Goal: Information Seeking & Learning: Learn about a topic

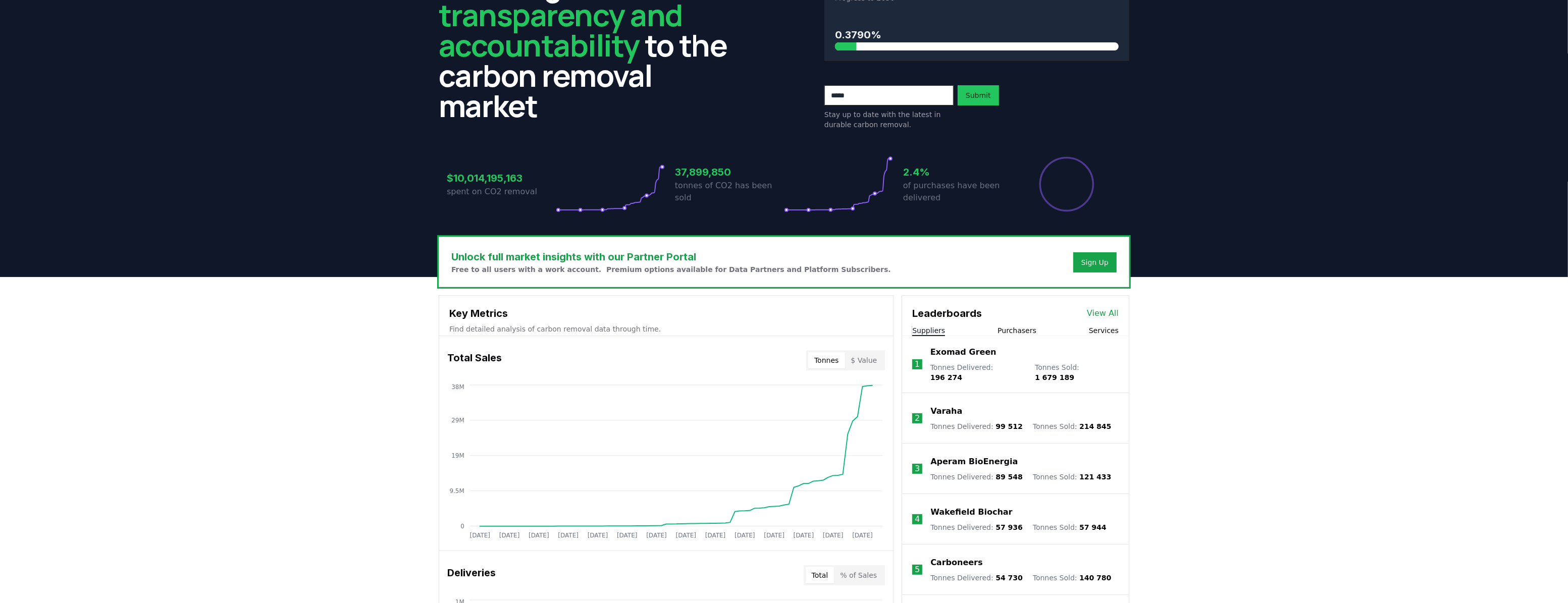
scroll to position [92, 0]
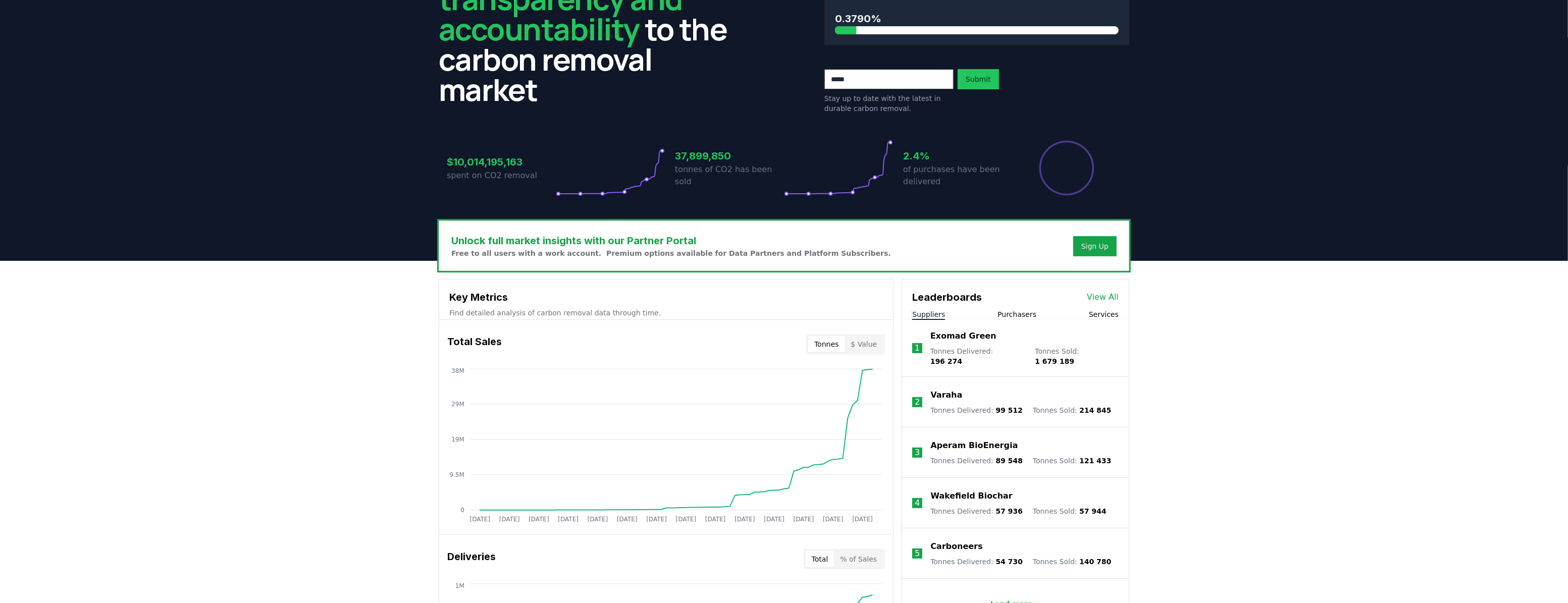
click at [1109, 315] on button "Services" at bounding box center [1103, 314] width 29 height 10
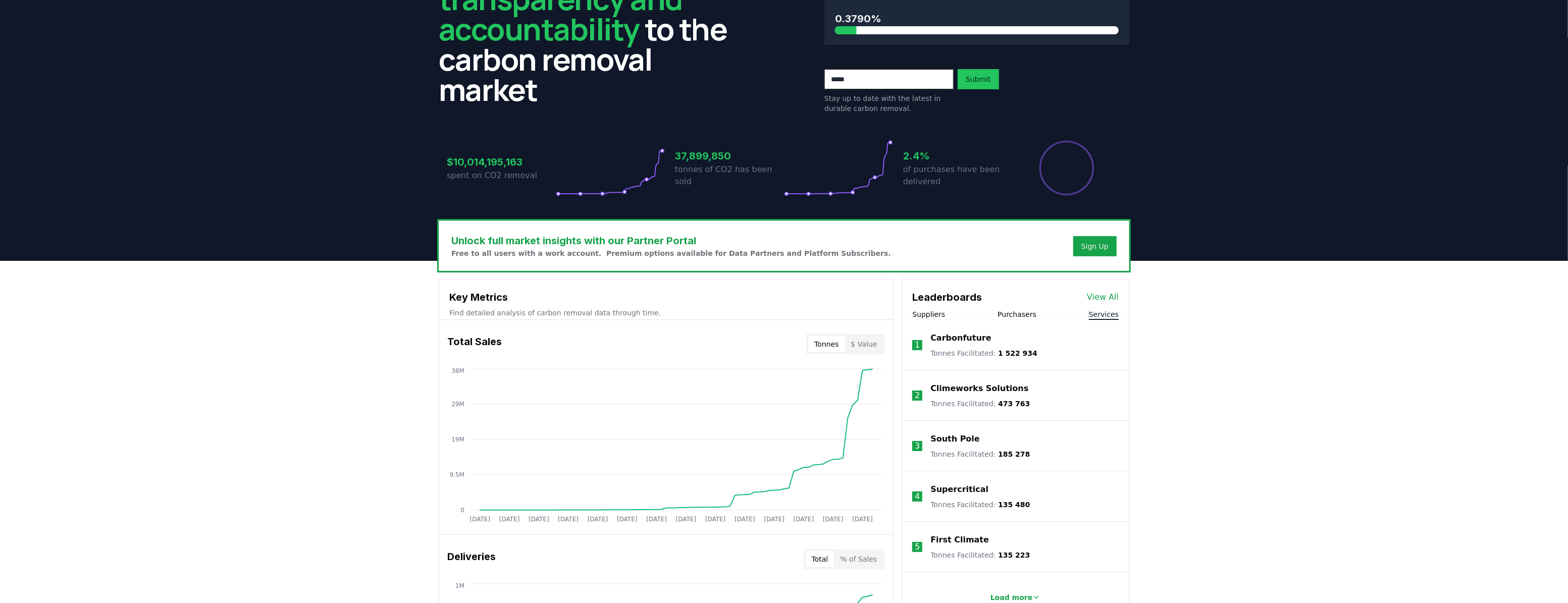
click at [927, 314] on button "Suppliers" at bounding box center [929, 314] width 33 height 10
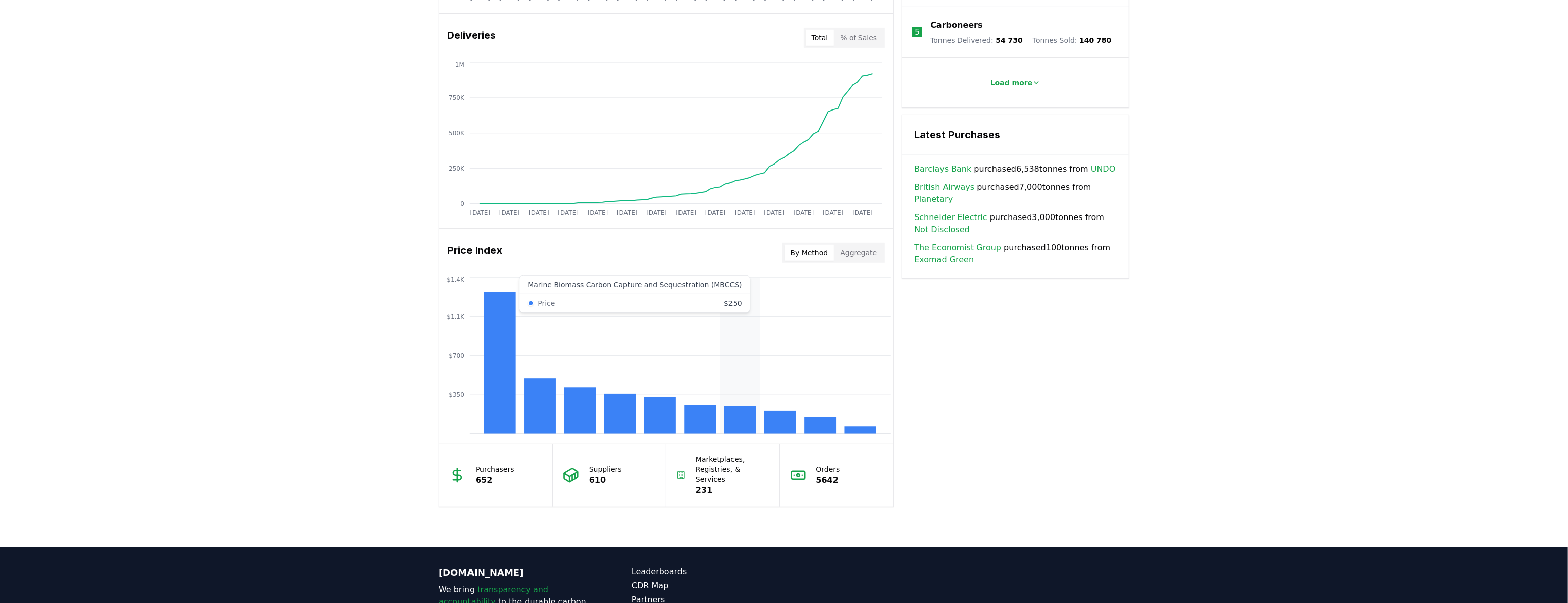
scroll to position [642, 0]
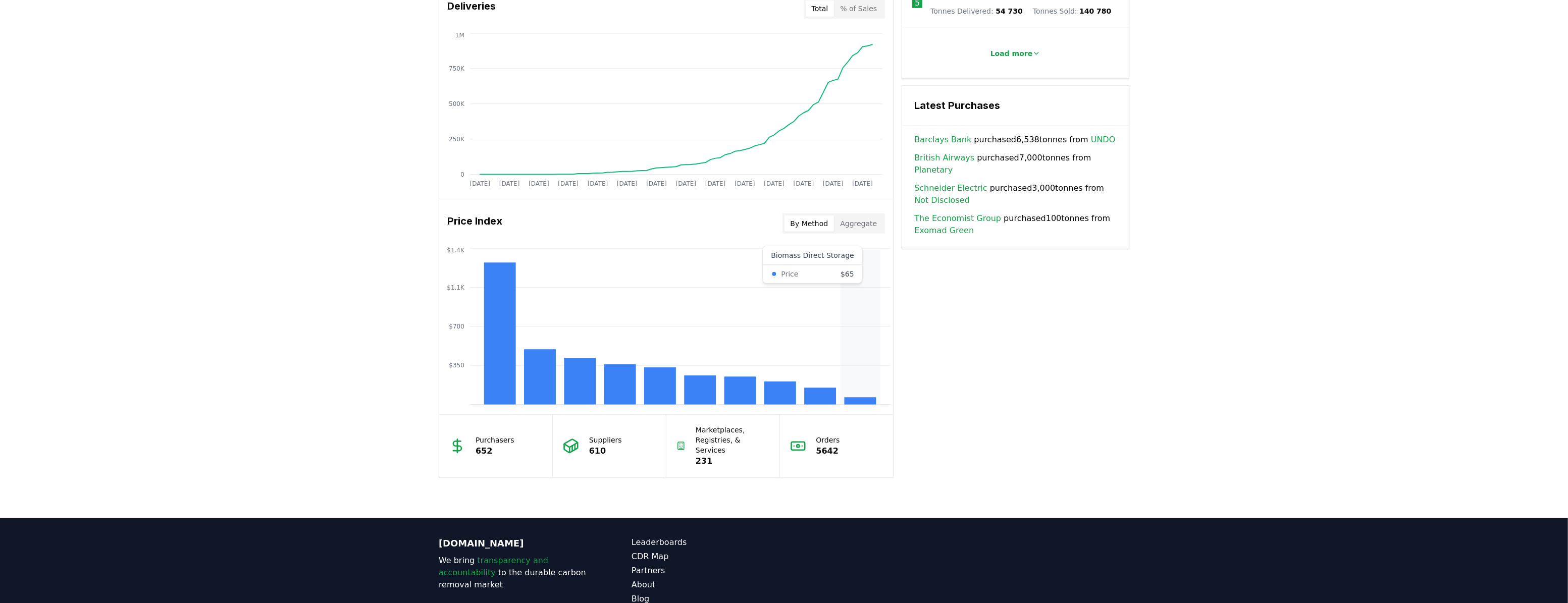
click at [848, 401] on rect at bounding box center [860, 401] width 32 height 7
click at [867, 400] on rect at bounding box center [860, 401] width 32 height 7
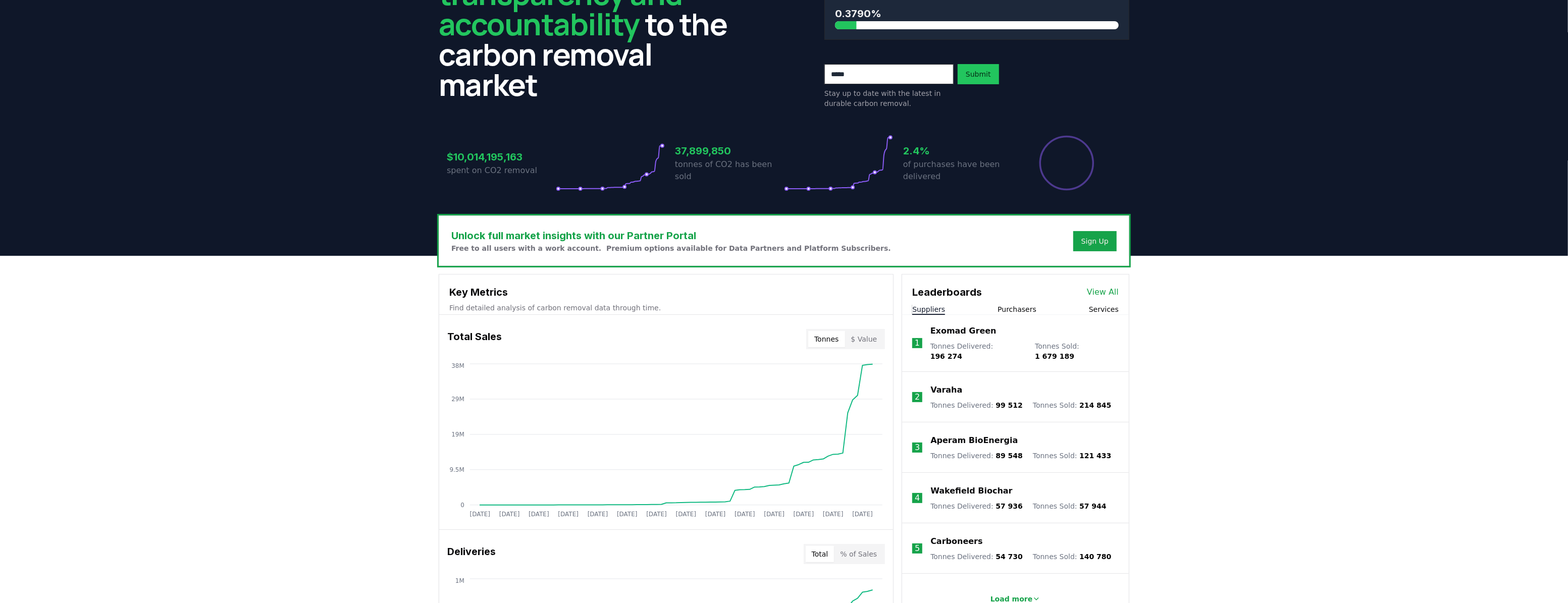
scroll to position [92, 0]
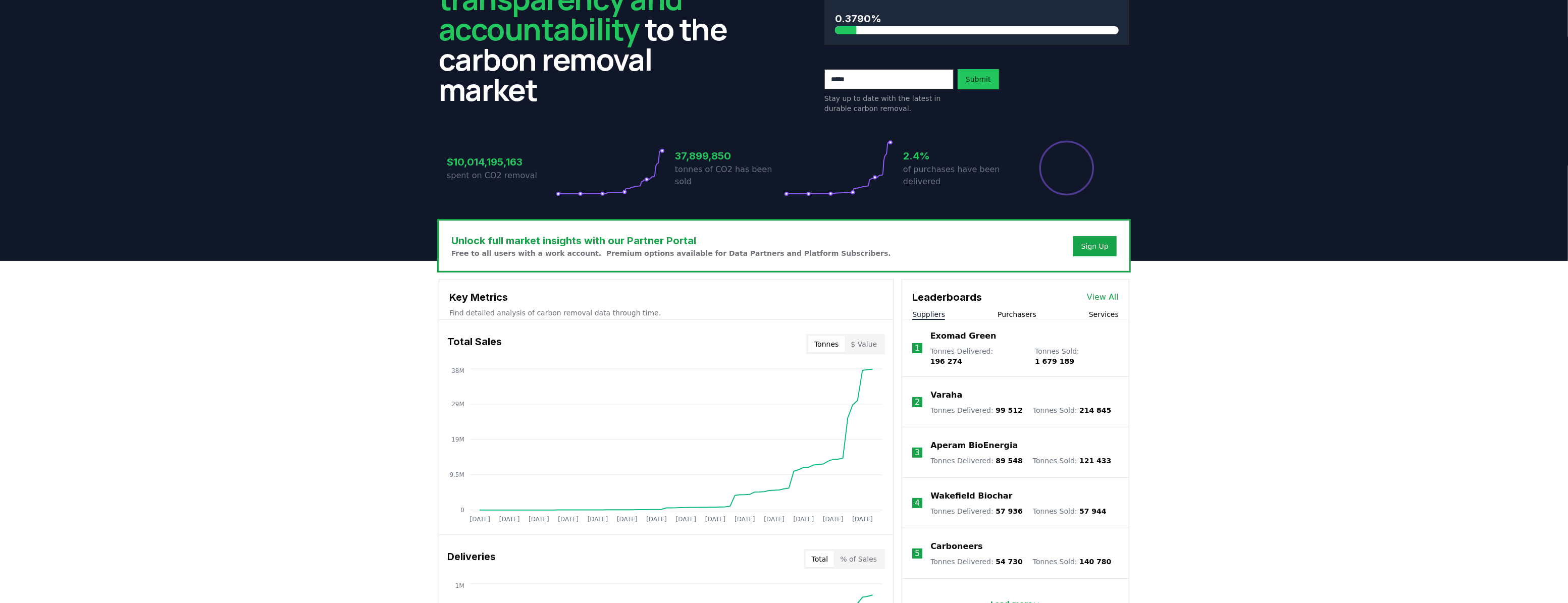
click at [918, 316] on button "Suppliers" at bounding box center [929, 314] width 33 height 10
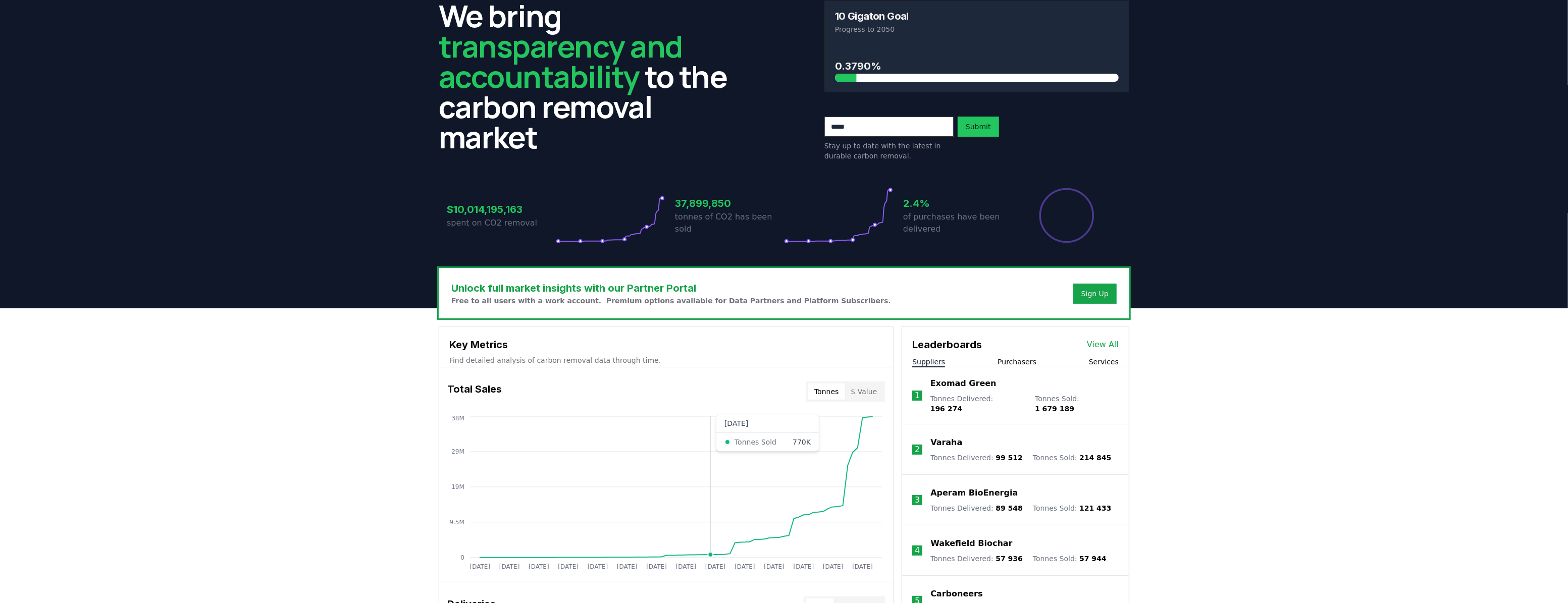
scroll to position [0, 0]
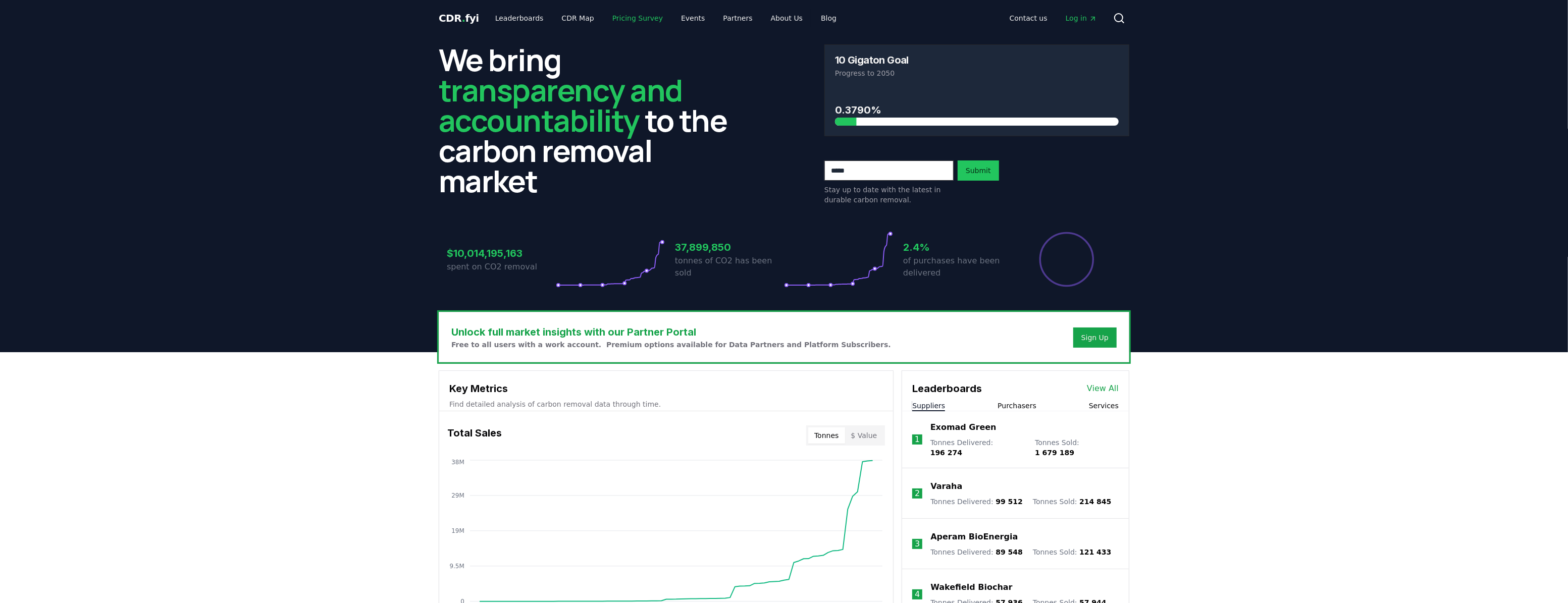
click at [621, 19] on link "Pricing Survey" at bounding box center [637, 18] width 67 height 18
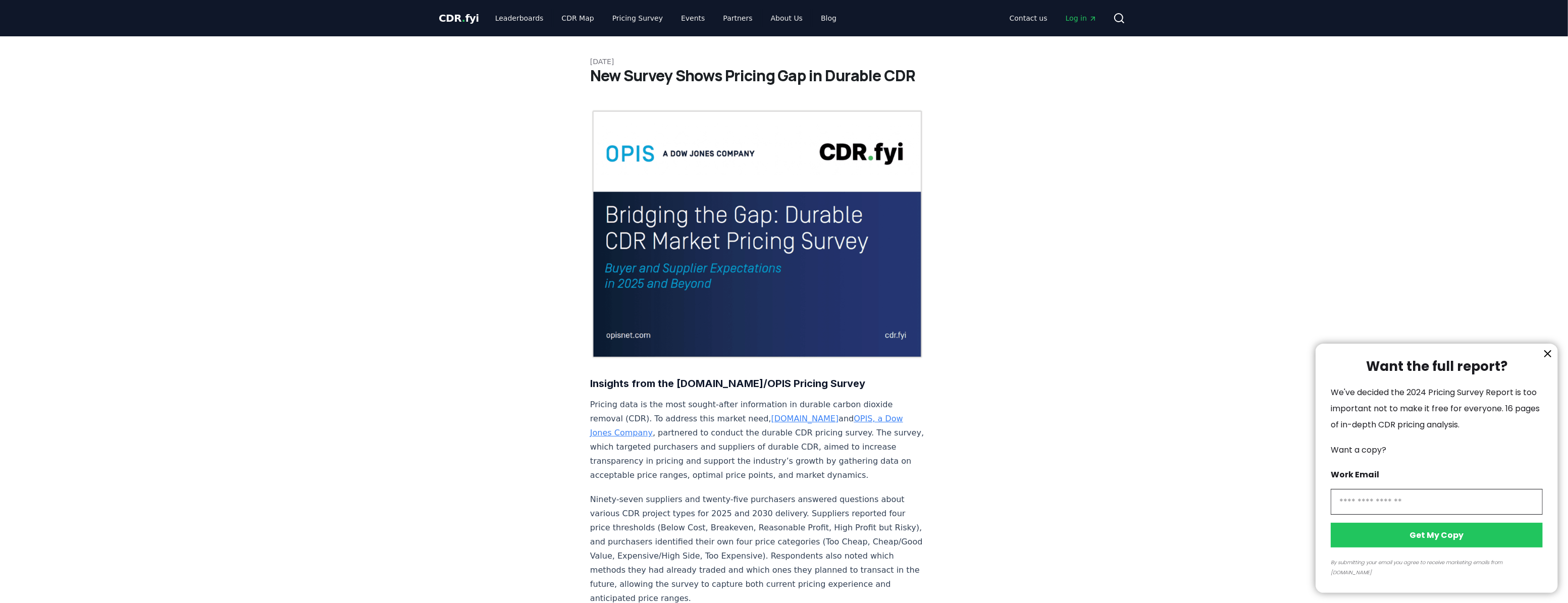
click at [625, 14] on div at bounding box center [784, 301] width 1568 height 603
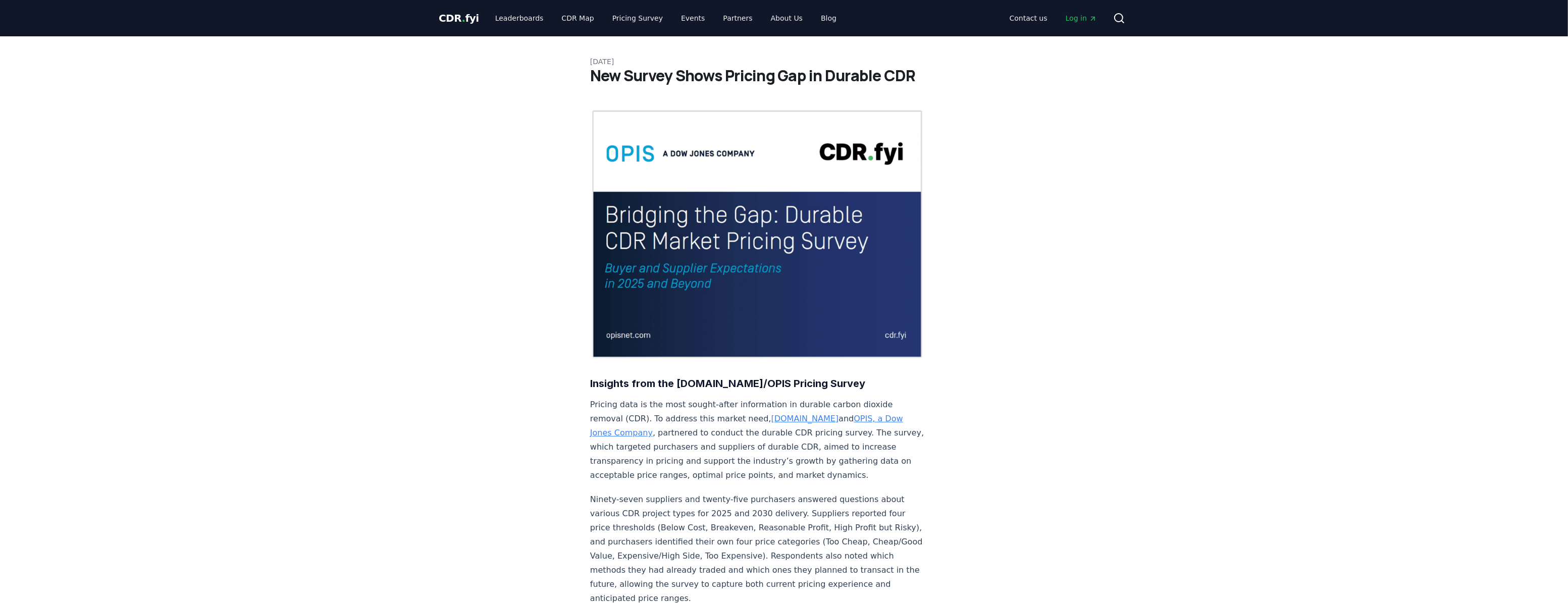
click at [624, 19] on div at bounding box center [784, 301] width 1568 height 603
click at [526, 14] on link "Leaderboards" at bounding box center [519, 18] width 65 height 18
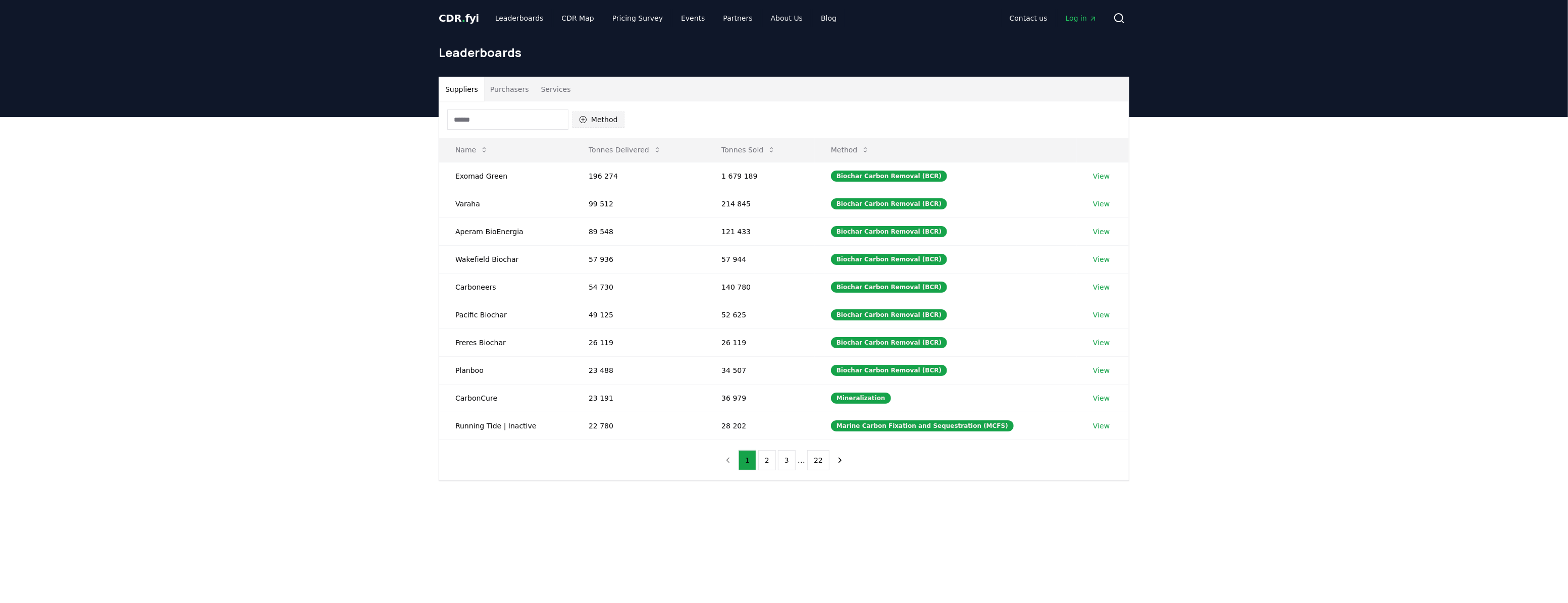
click at [602, 120] on button "Method" at bounding box center [598, 120] width 52 height 16
click at [697, 83] on div "Suppliers Purchasers Services" at bounding box center [784, 89] width 690 height 24
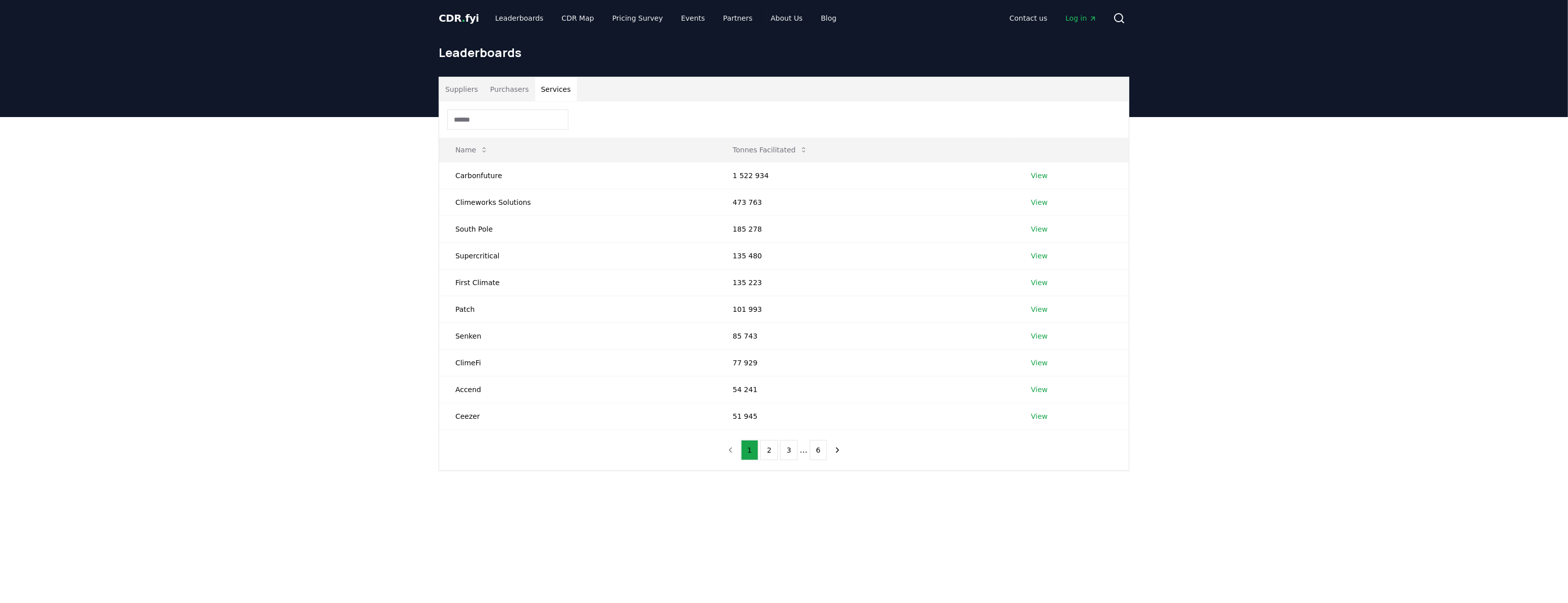
click at [540, 92] on button "Services" at bounding box center [556, 89] width 42 height 24
click at [489, 92] on button "Purchasers" at bounding box center [509, 89] width 51 height 24
click at [782, 456] on button "3" at bounding box center [787, 451] width 18 height 20
click at [802, 449] on button "4" at bounding box center [796, 451] width 18 height 20
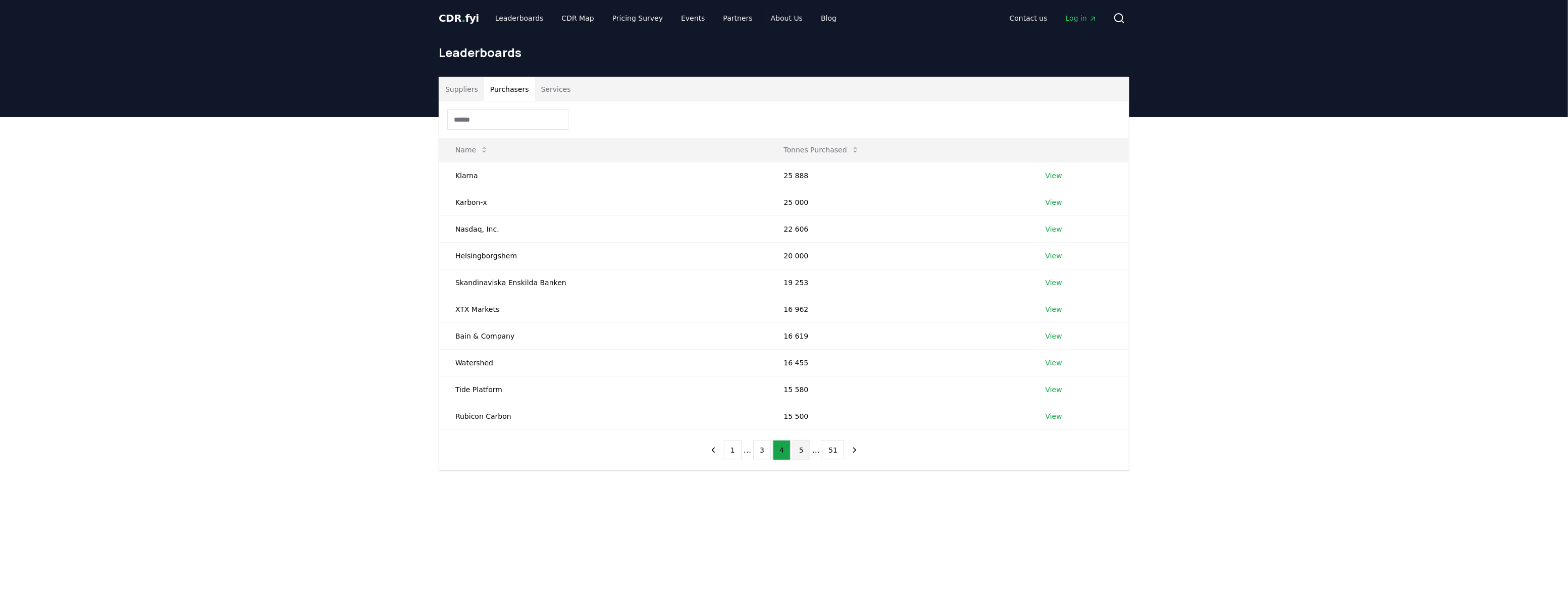
click at [808, 451] on button "5" at bounding box center [801, 451] width 18 height 20
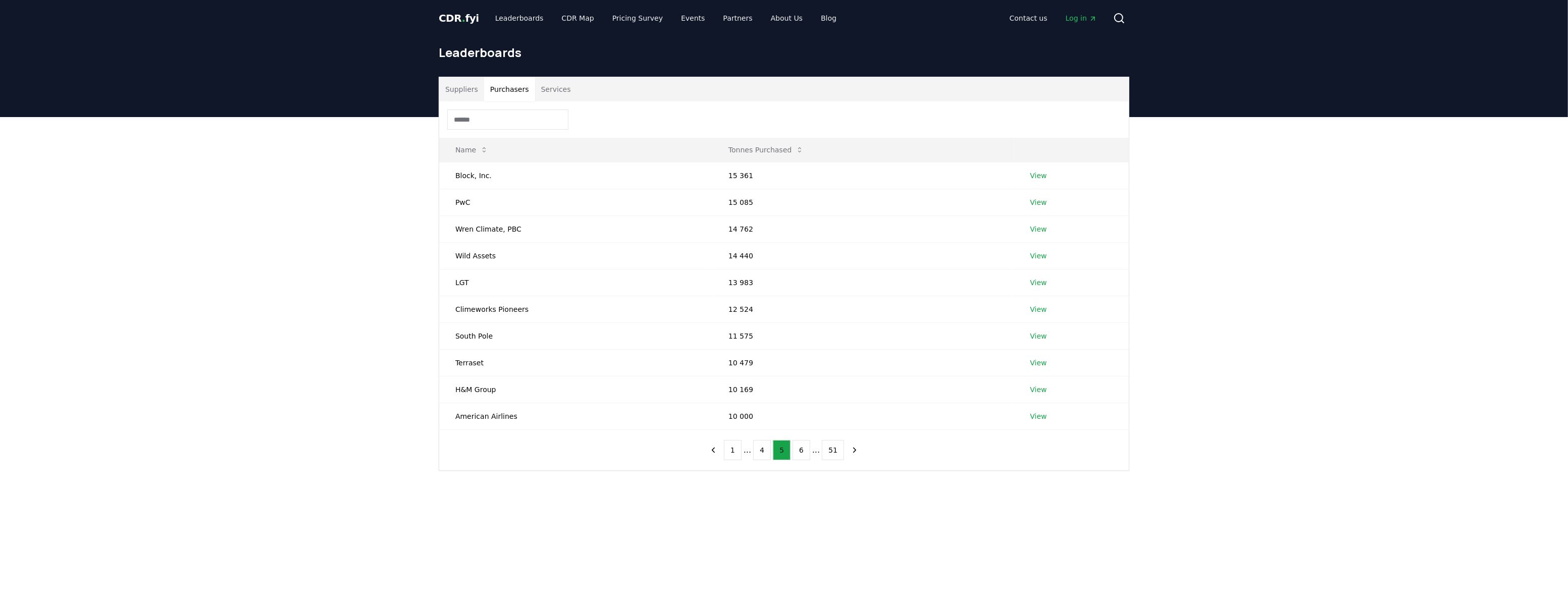
click at [808, 451] on button "6" at bounding box center [801, 451] width 18 height 20
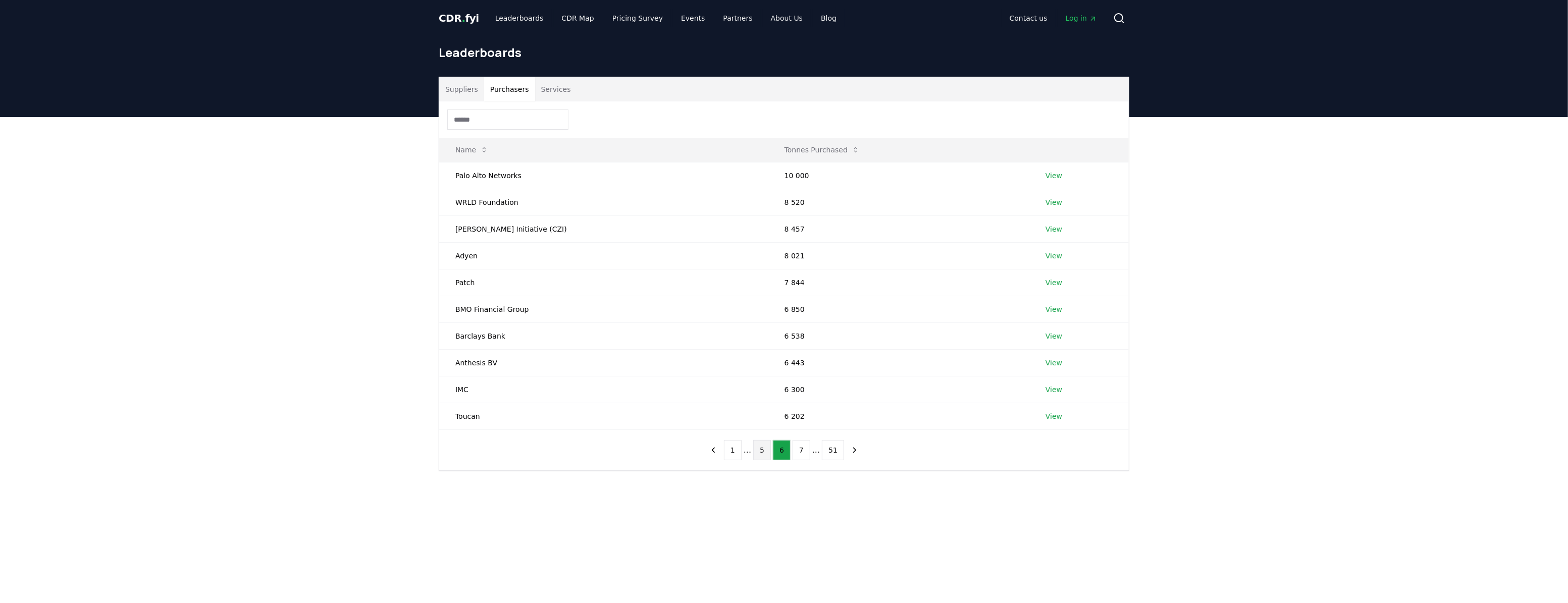
click at [808, 451] on button "7" at bounding box center [801, 451] width 18 height 20
click at [806, 458] on button "8" at bounding box center [801, 451] width 18 height 20
click at [808, 450] on button "9" at bounding box center [801, 451] width 18 height 20
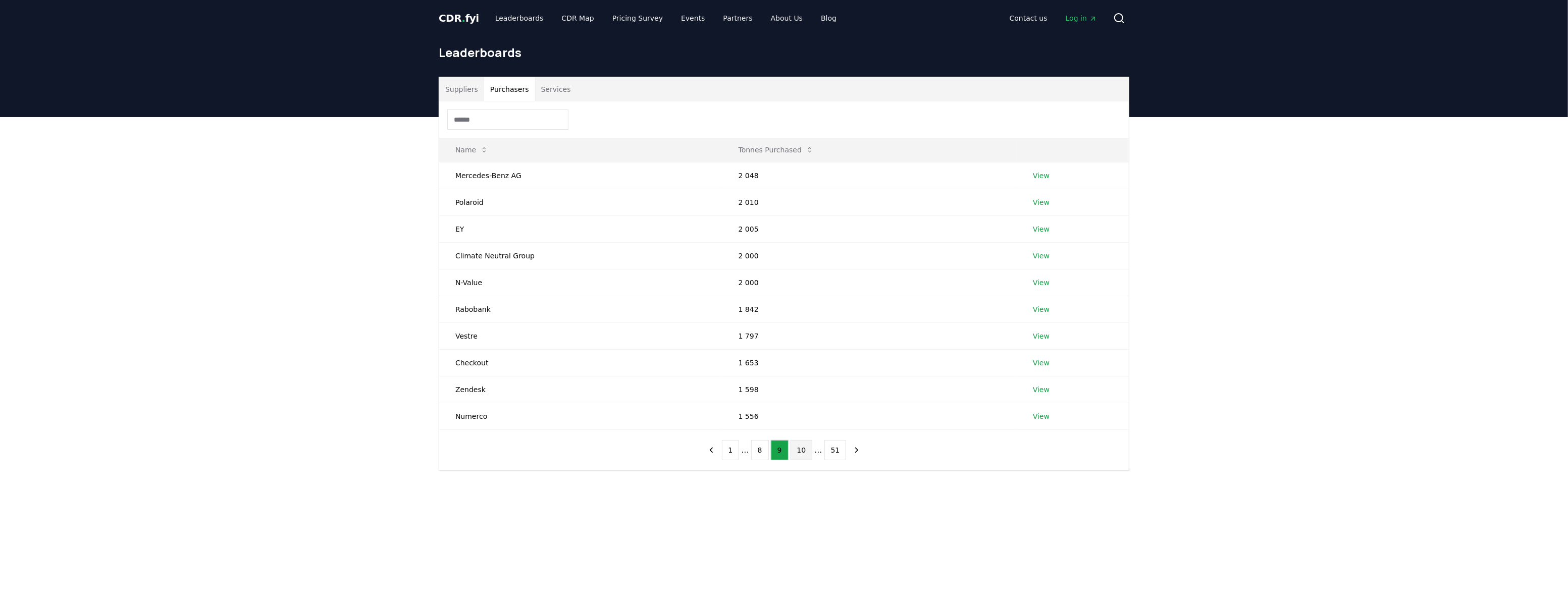
click at [808, 451] on button "10" at bounding box center [801, 451] width 22 height 20
click at [807, 451] on button "11" at bounding box center [803, 451] width 22 height 20
click at [807, 451] on button "12" at bounding box center [805, 451] width 22 height 20
click at [807, 451] on button "13" at bounding box center [805, 451] width 22 height 20
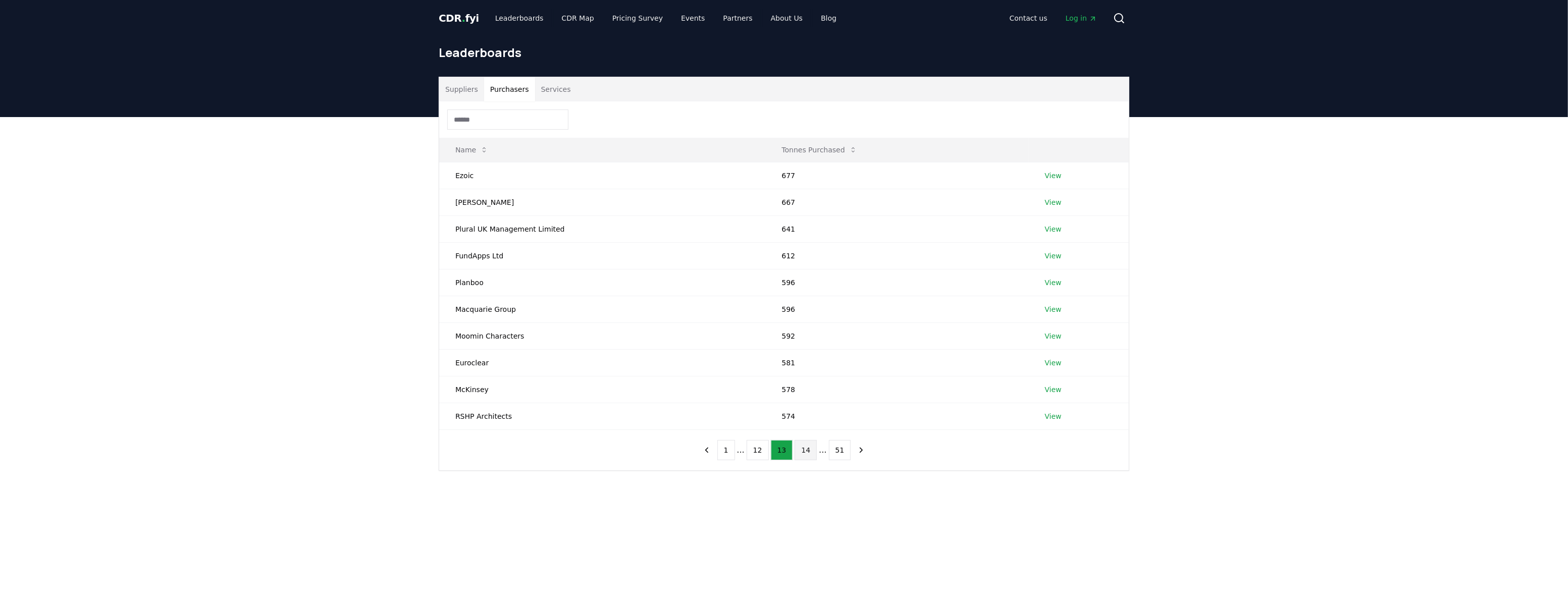
click at [809, 452] on button "14" at bounding box center [805, 451] width 22 height 20
click at [1049, 388] on link "View" at bounding box center [1048, 390] width 17 height 10
